Goal: Information Seeking & Learning: Learn about a topic

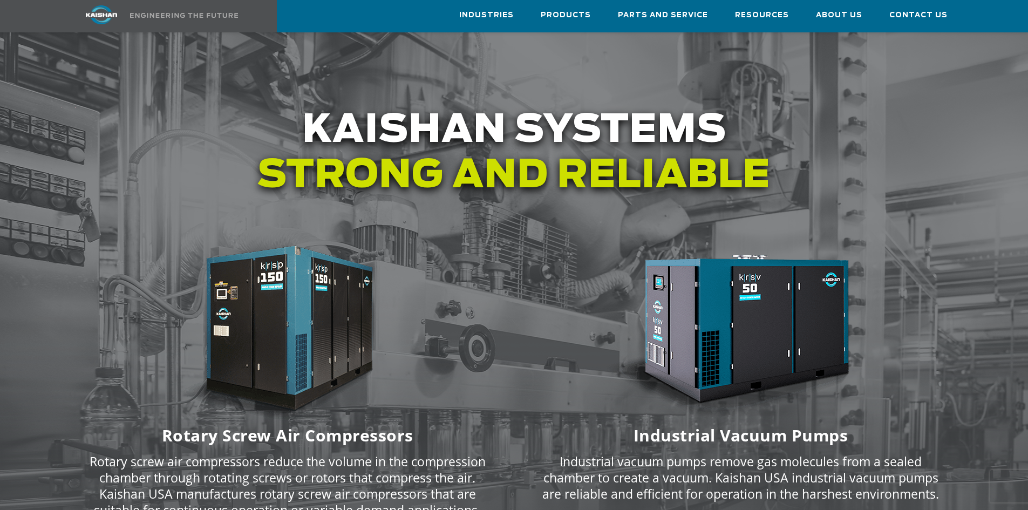
scroll to position [1439, 0]
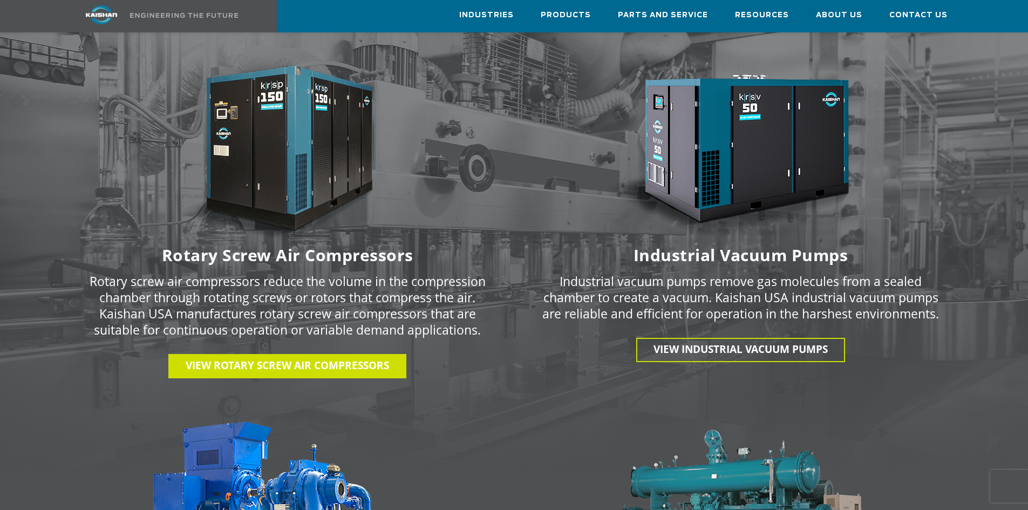
click at [296, 358] on span "View Rotary Screw Air Compressors" at bounding box center [287, 365] width 203 height 14
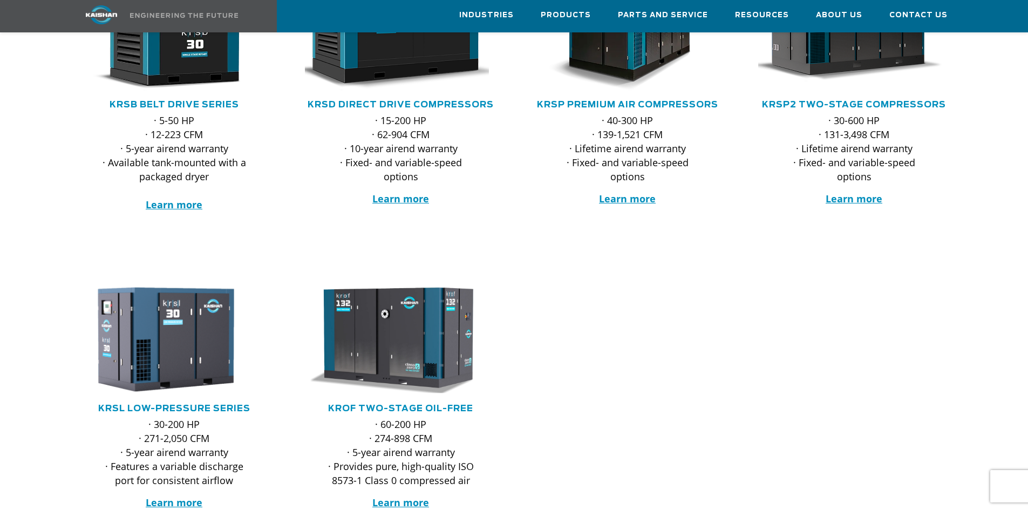
scroll to position [360, 0]
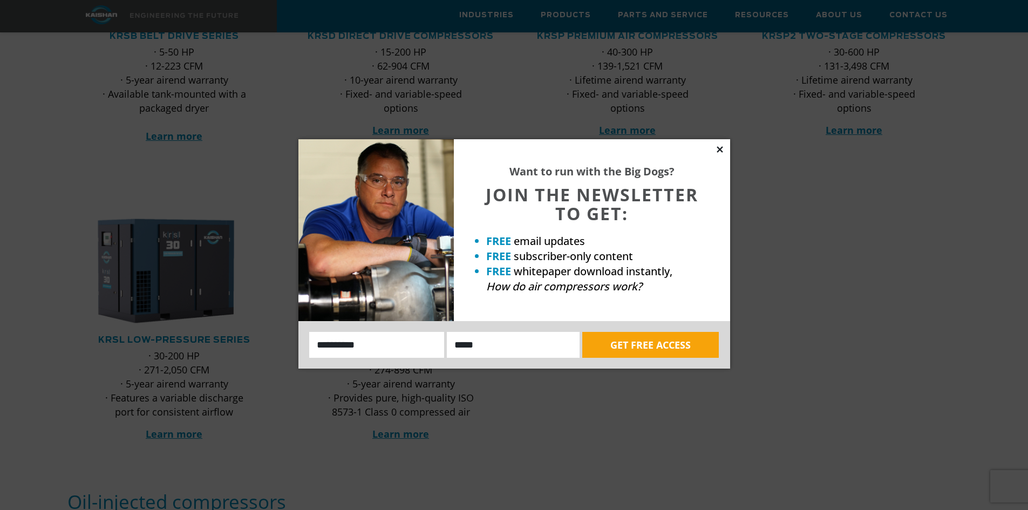
click at [718, 152] on icon at bounding box center [719, 149] width 6 height 6
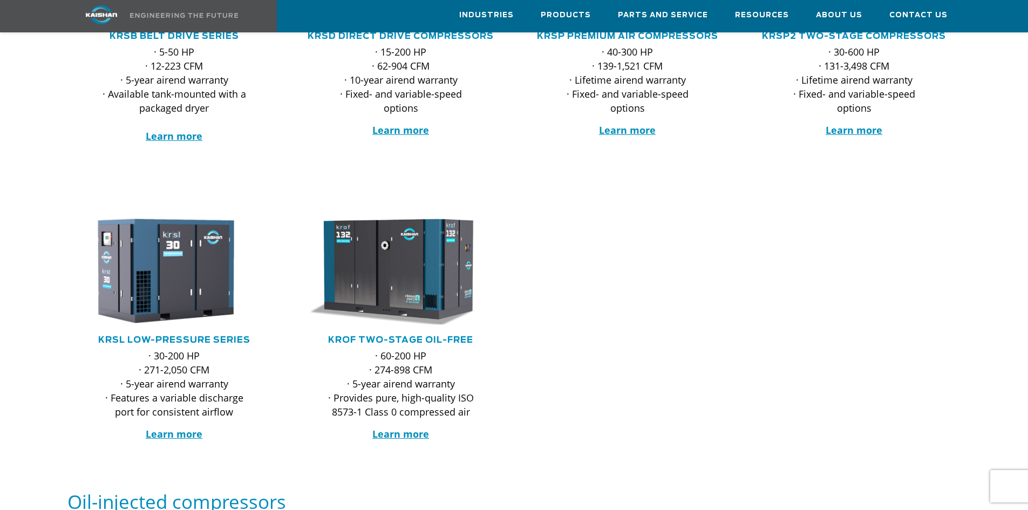
scroll to position [180, 0]
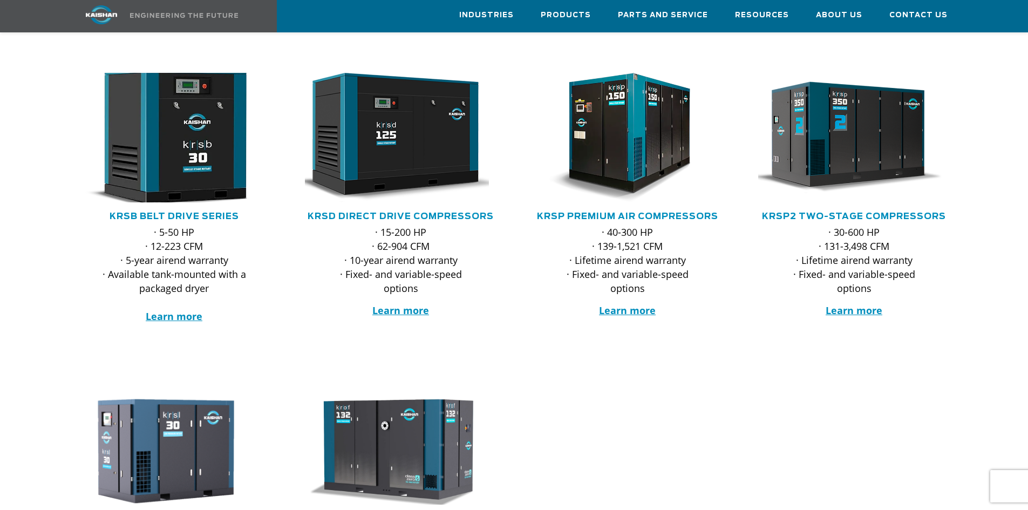
click at [186, 140] on img at bounding box center [165, 137] width 211 height 142
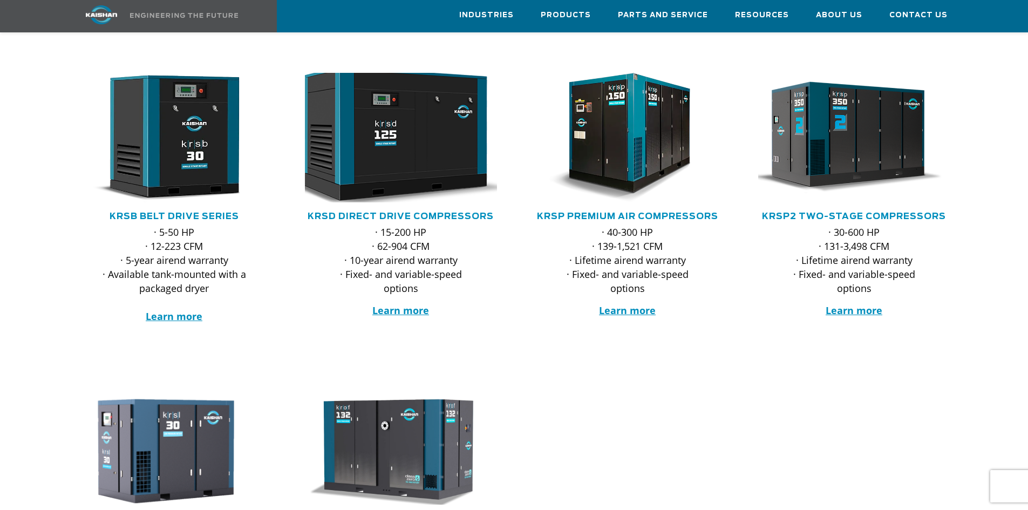
click at [373, 138] on img at bounding box center [392, 137] width 211 height 142
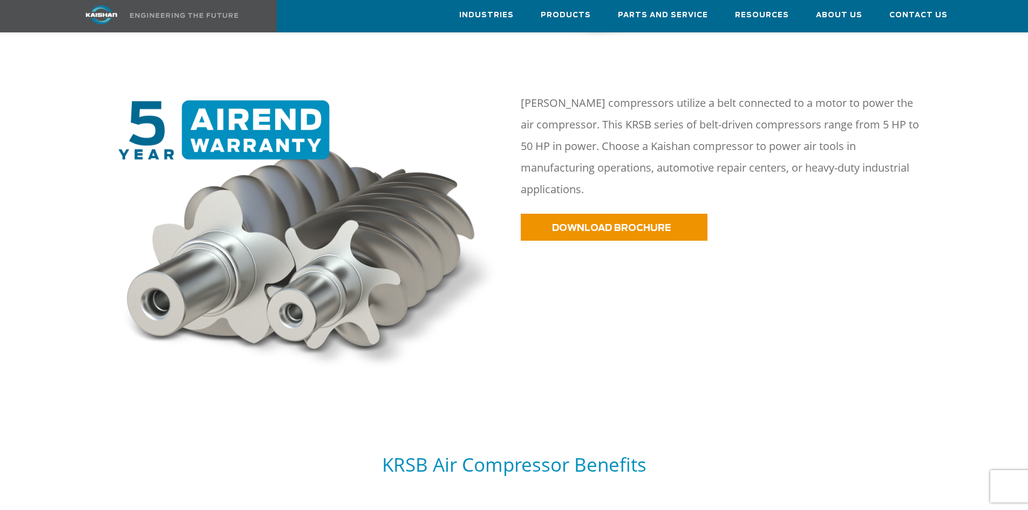
scroll to position [360, 0]
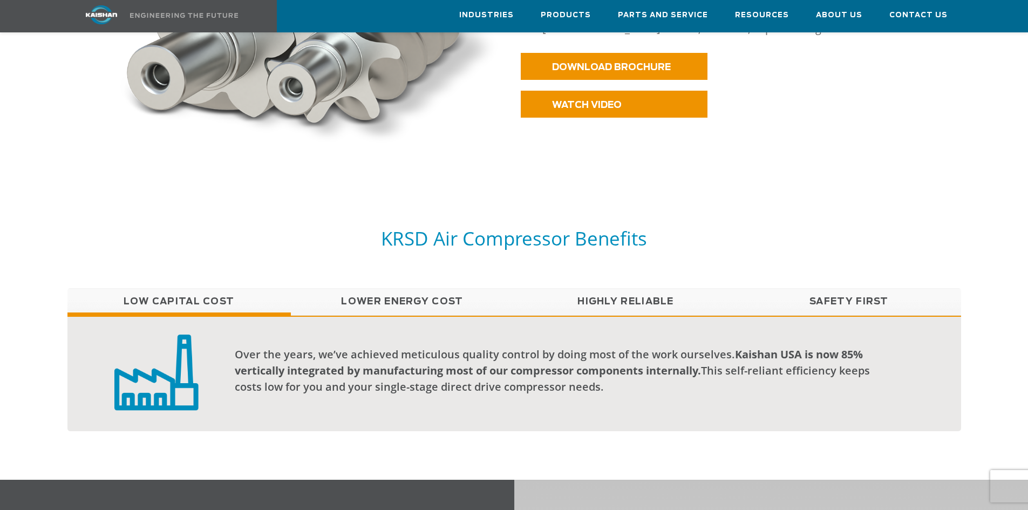
scroll to position [540, 0]
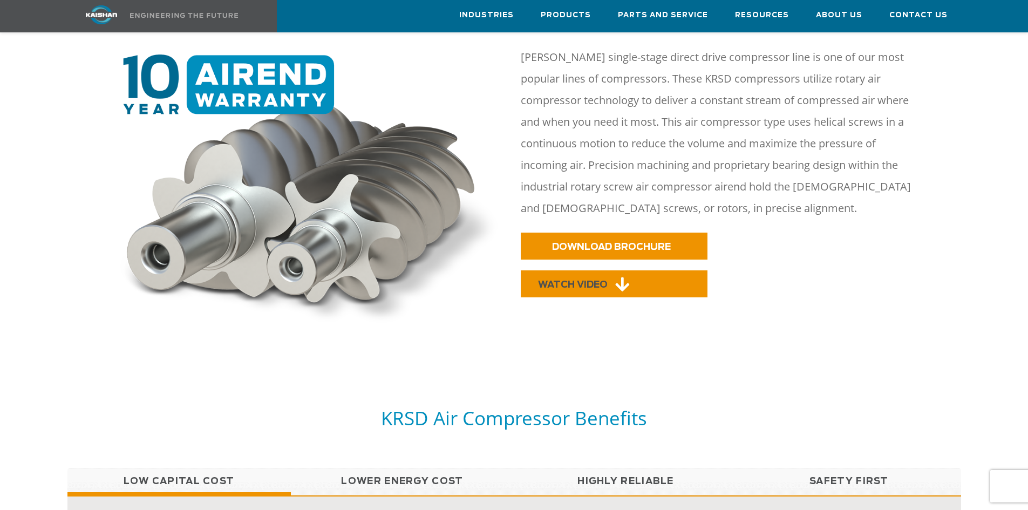
click at [595, 280] on span "WATCH VIDEO" at bounding box center [573, 284] width 70 height 9
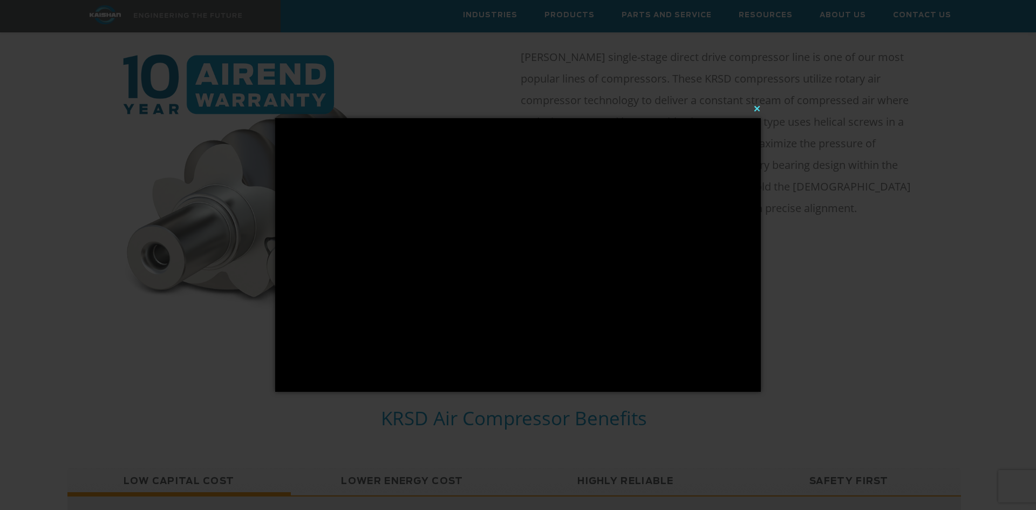
click at [756, 104] on button "×" at bounding box center [521, 109] width 486 height 24
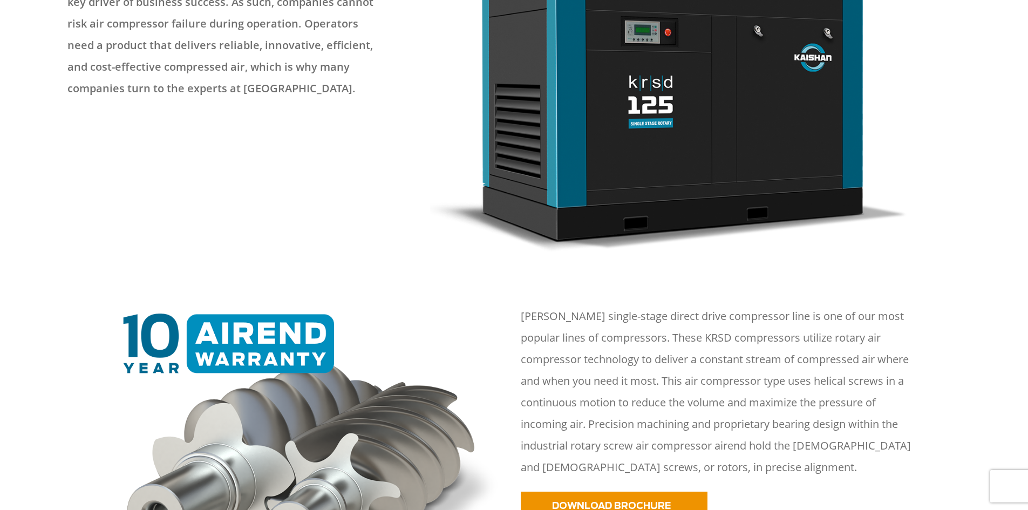
scroll to position [0, 0]
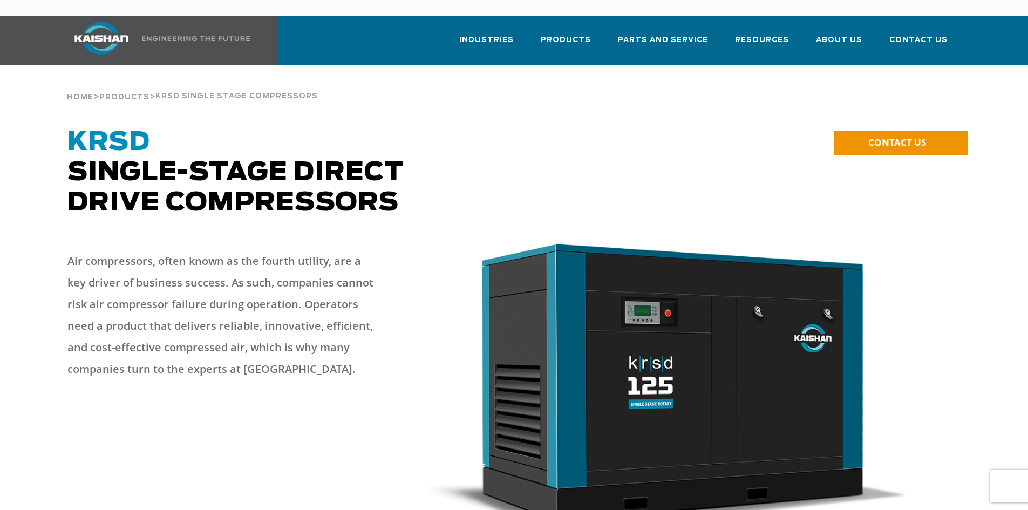
click at [112, 23] on img at bounding box center [101, 38] width 81 height 32
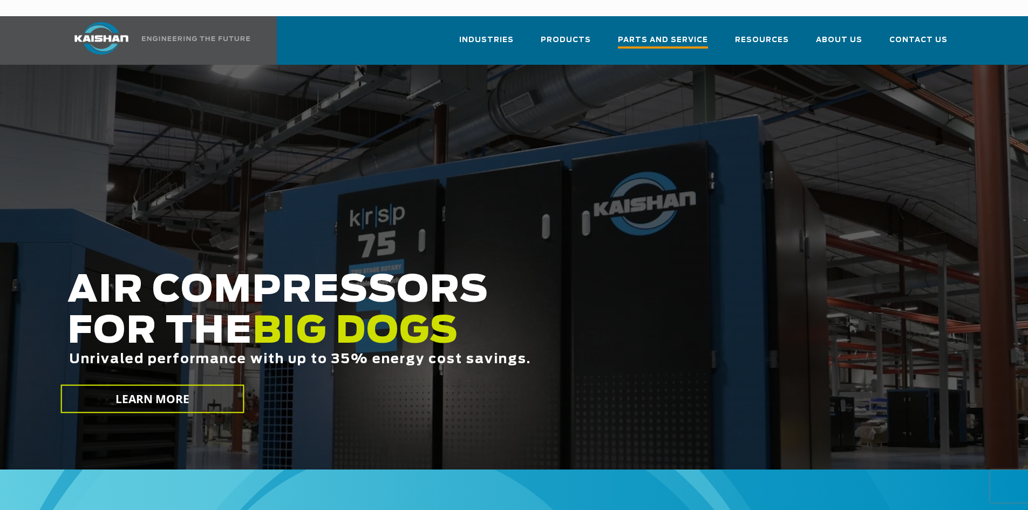
click at [673, 34] on span "Parts and Service" at bounding box center [663, 41] width 90 height 15
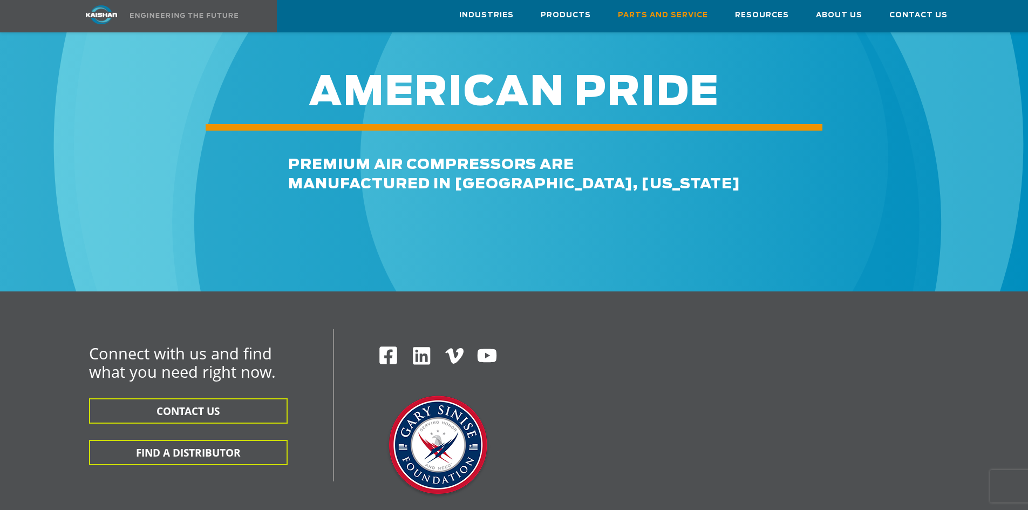
scroll to position [1259, 0]
